Goal: Navigation & Orientation: Find specific page/section

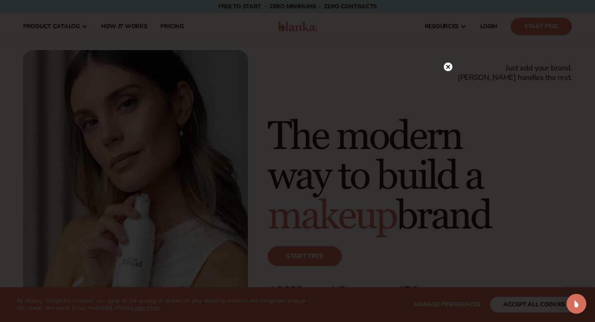
click at [450, 67] on circle at bounding box center [448, 66] width 9 height 9
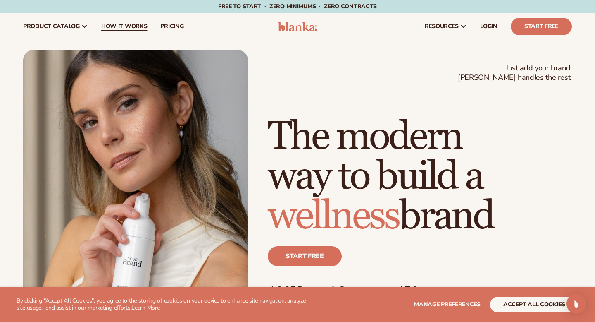
click at [129, 26] on span "How It Works" at bounding box center [124, 26] width 46 height 7
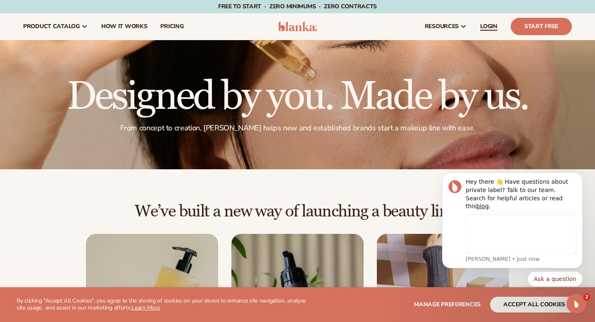
click at [492, 29] on span "LOGIN" at bounding box center [488, 26] width 17 height 7
click at [581, 177] on icon "Dismiss notification" at bounding box center [580, 175] width 5 height 5
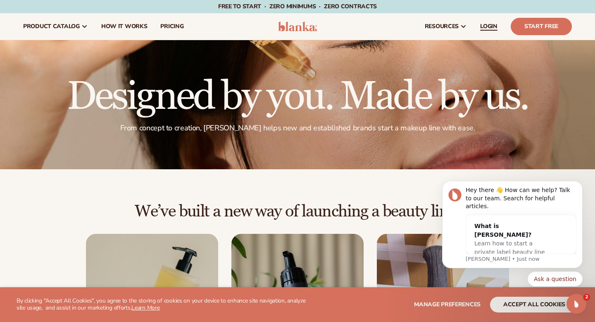
click at [491, 28] on span "LOGIN" at bounding box center [488, 26] width 17 height 7
